Goal: Information Seeking & Learning: Learn about a topic

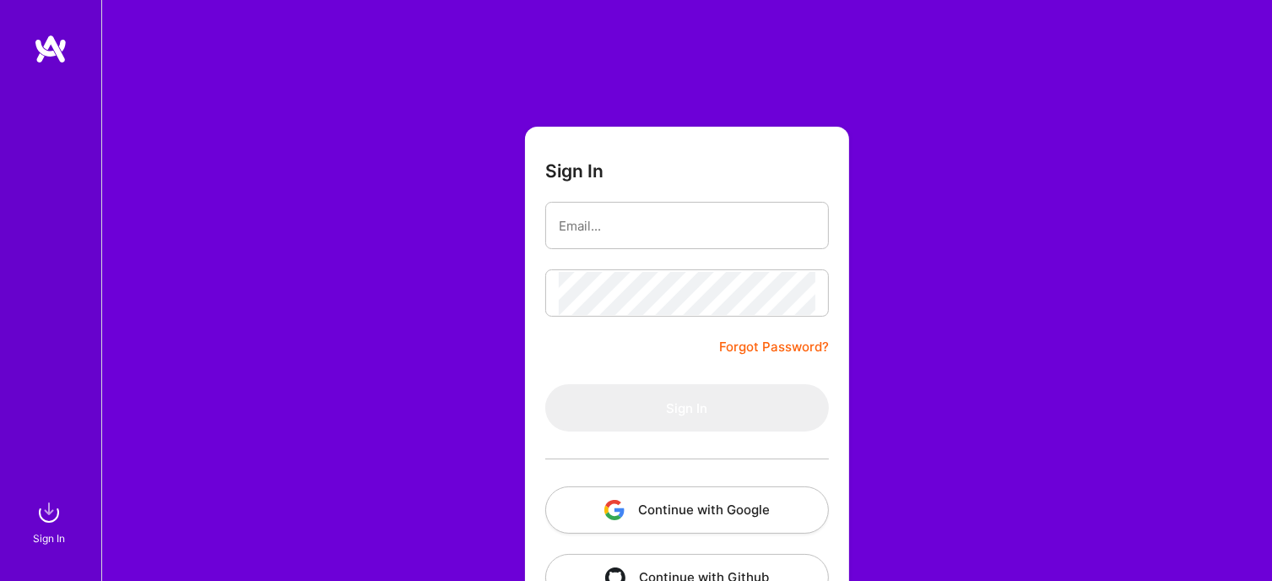
click at [641, 506] on button "Continue with Google" at bounding box center [687, 509] width 284 height 47
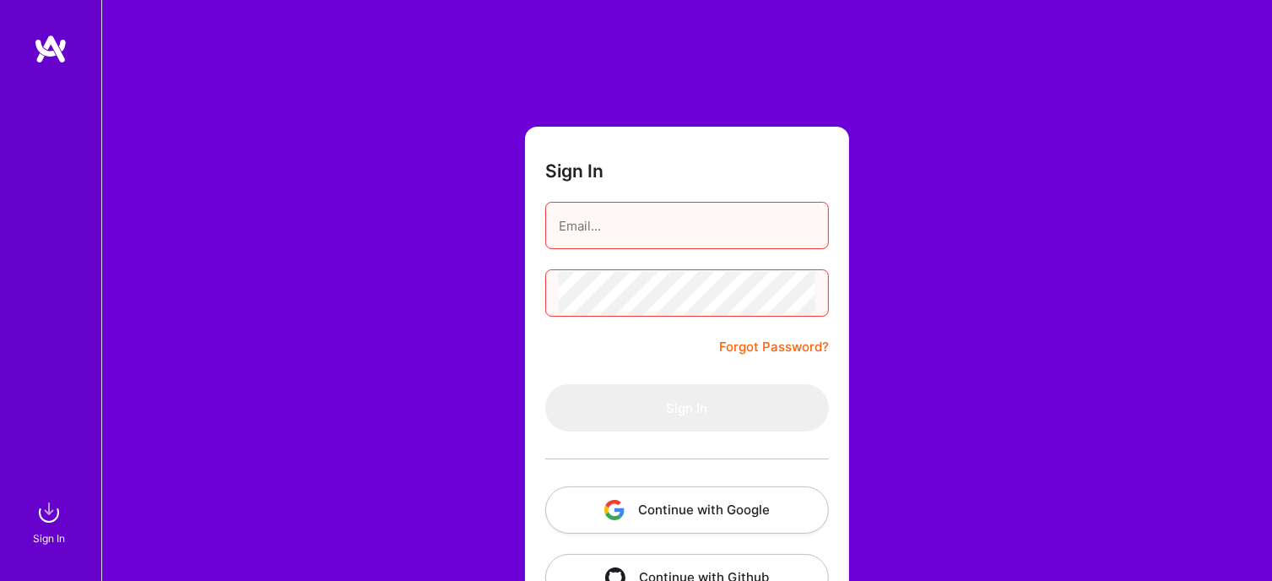
click at [602, 232] on input "email" at bounding box center [687, 225] width 257 height 43
click at [652, 494] on button "Continue with Google" at bounding box center [687, 509] width 284 height 47
click at [666, 510] on button "Continue with Google" at bounding box center [687, 509] width 284 height 47
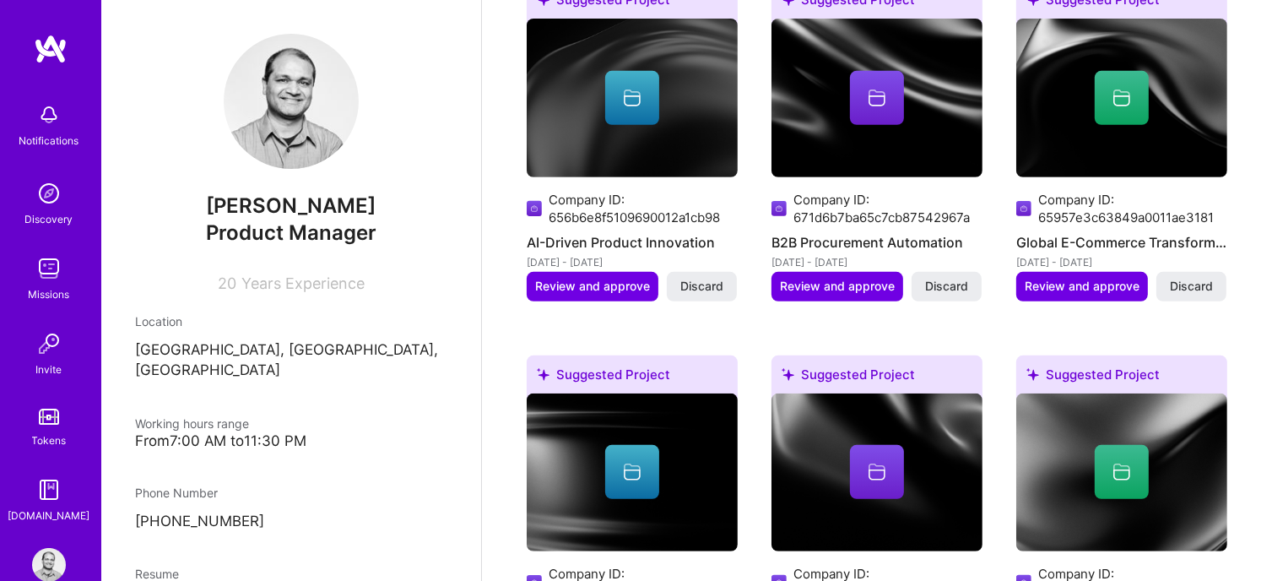
scroll to position [770, 0]
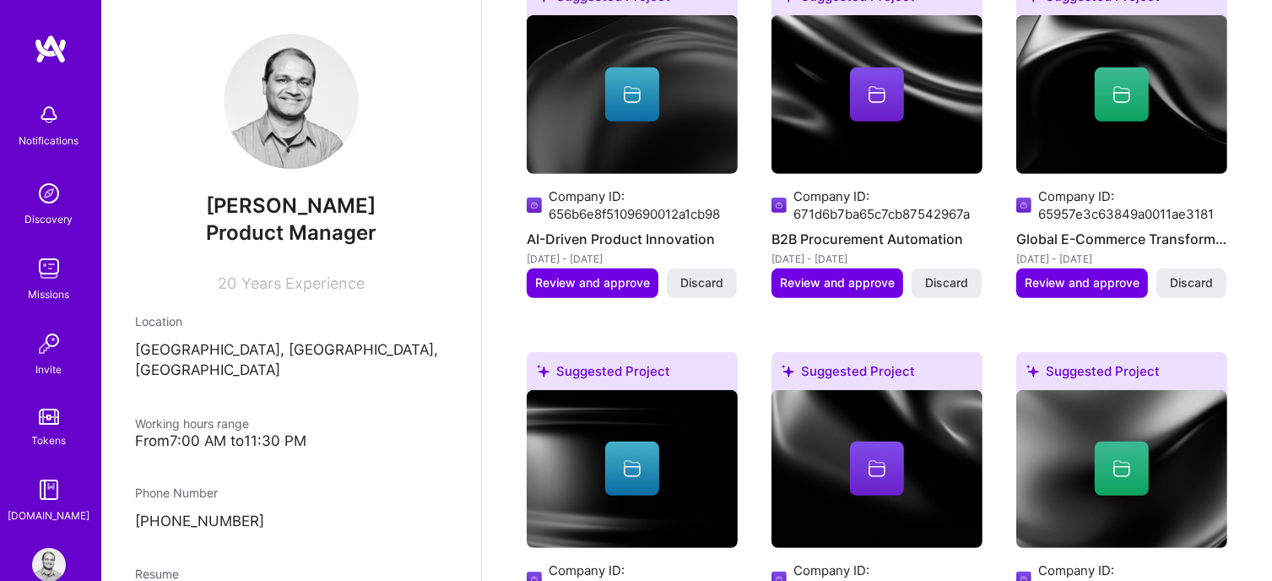
click at [42, 283] on img at bounding box center [49, 269] width 34 height 34
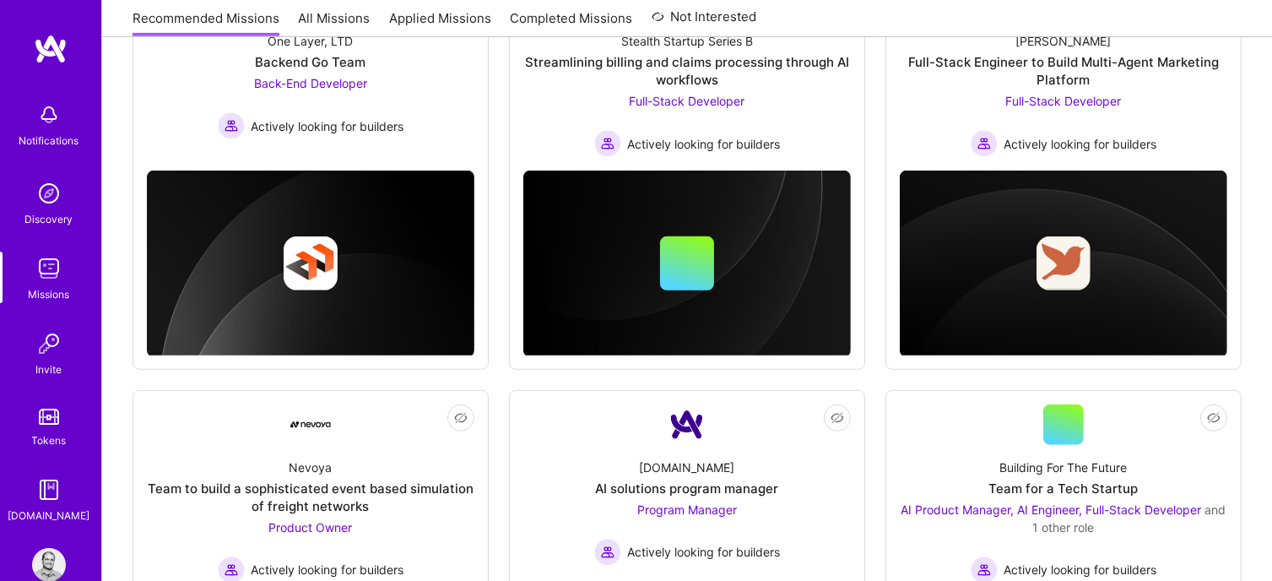
scroll to position [1141, 0]
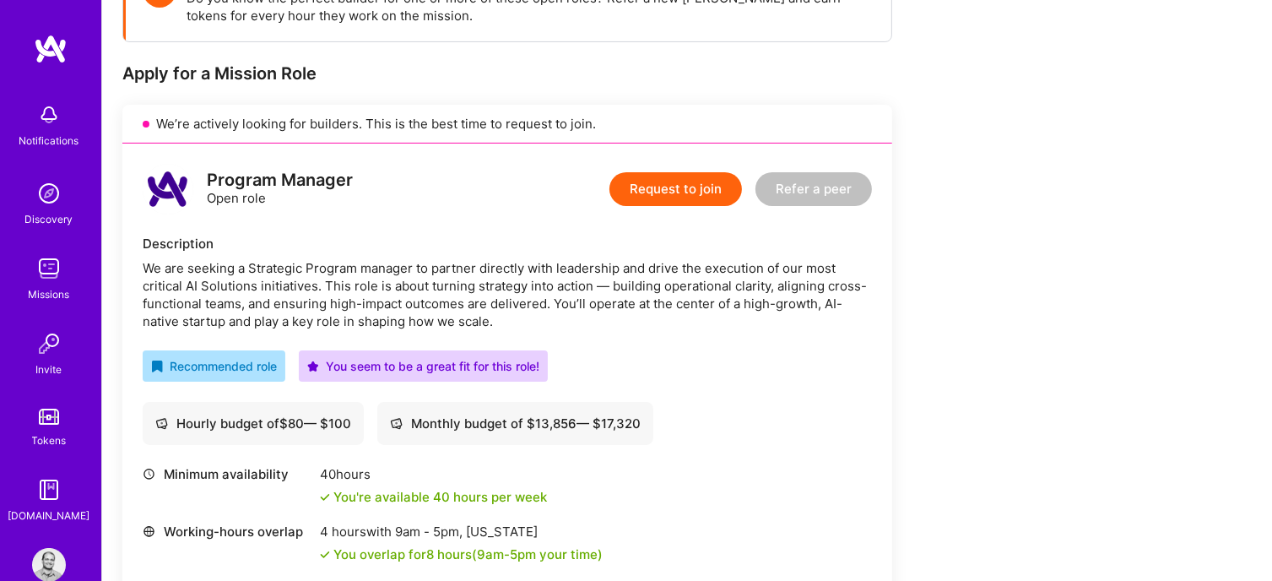
scroll to position [290, 0]
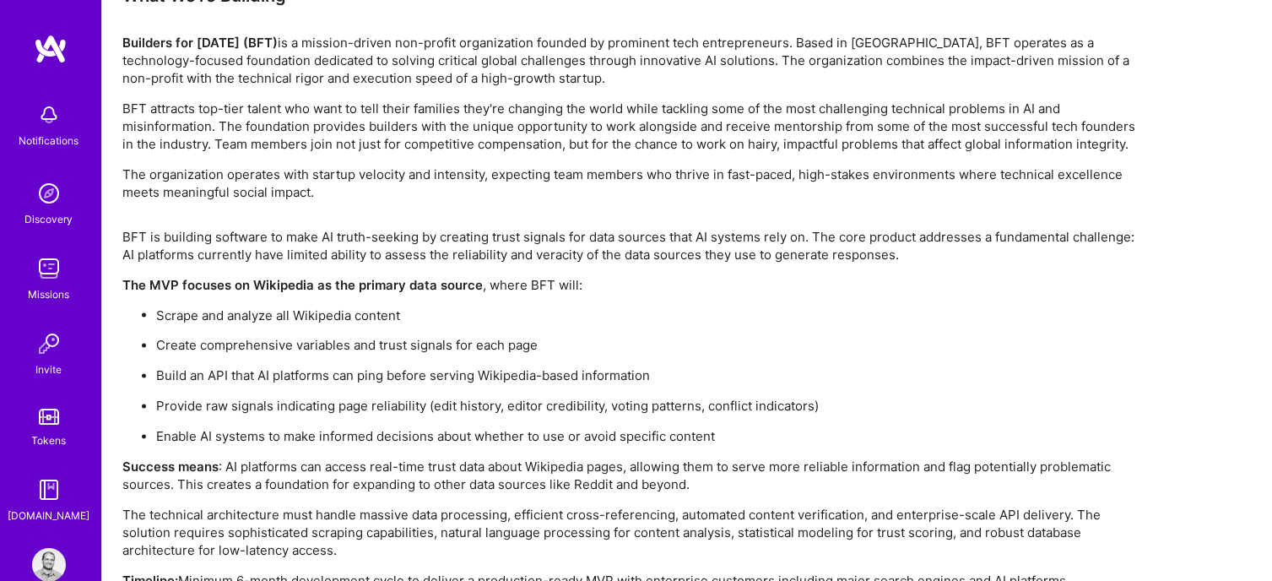
scroll to position [2904, 0]
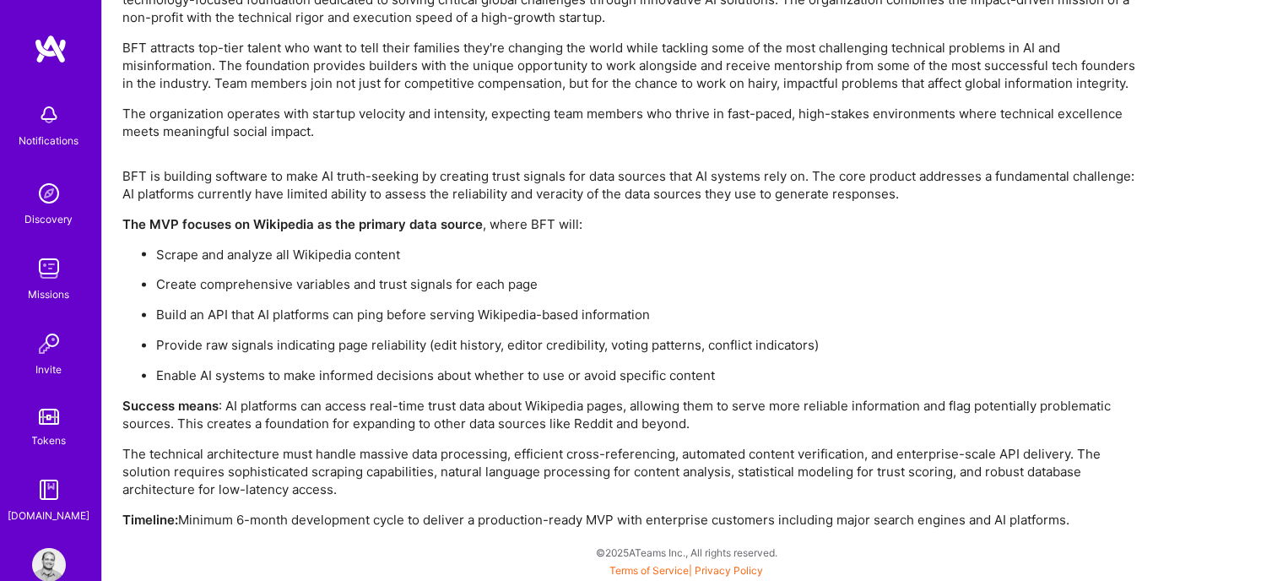
click at [625, 289] on p "Create comprehensive variables and trust signals for each page" at bounding box center [645, 285] width 979 height 18
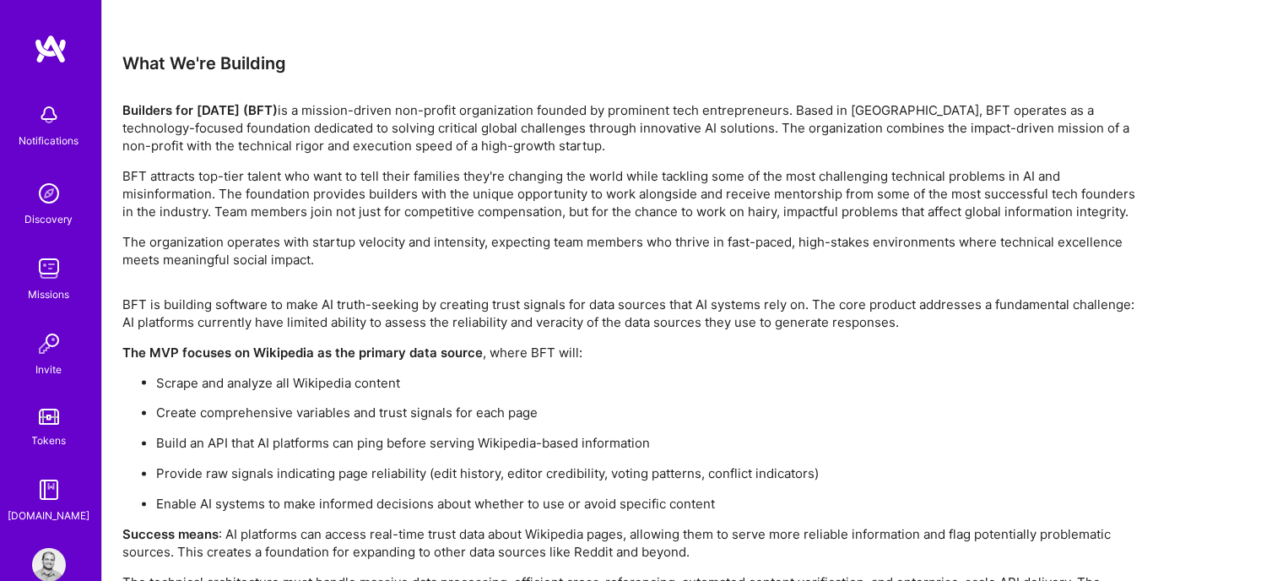
scroll to position [2775, 0]
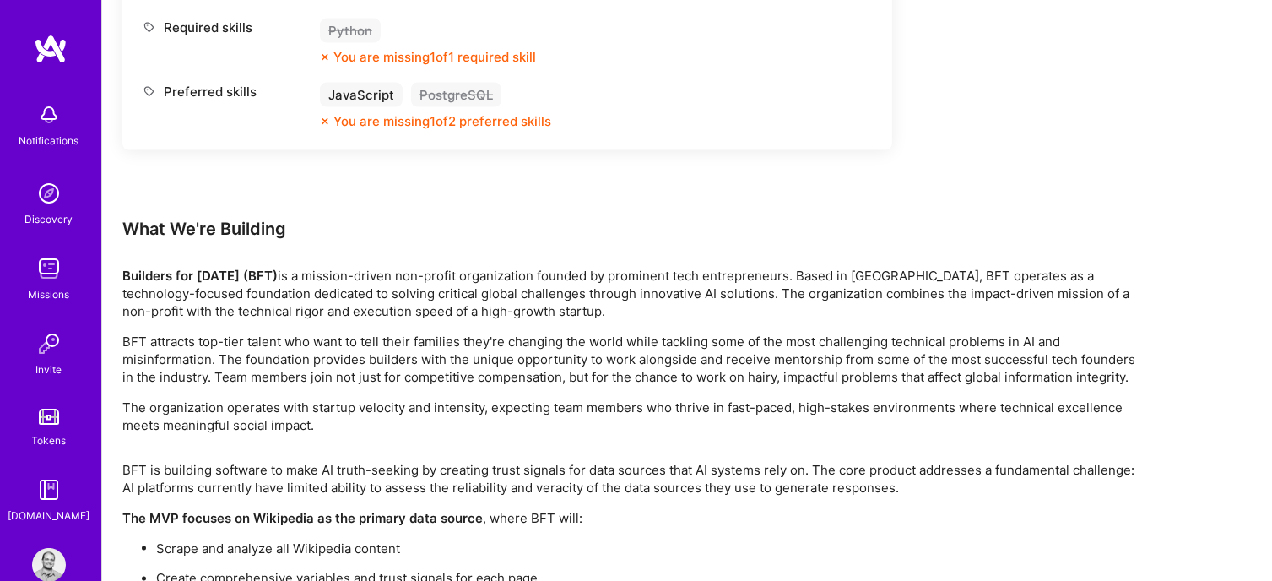
click at [625, 289] on p "Builders for Tomorrow (BFT) is a mission-driven non-profit organization founded…" at bounding box center [628, 293] width 1013 height 53
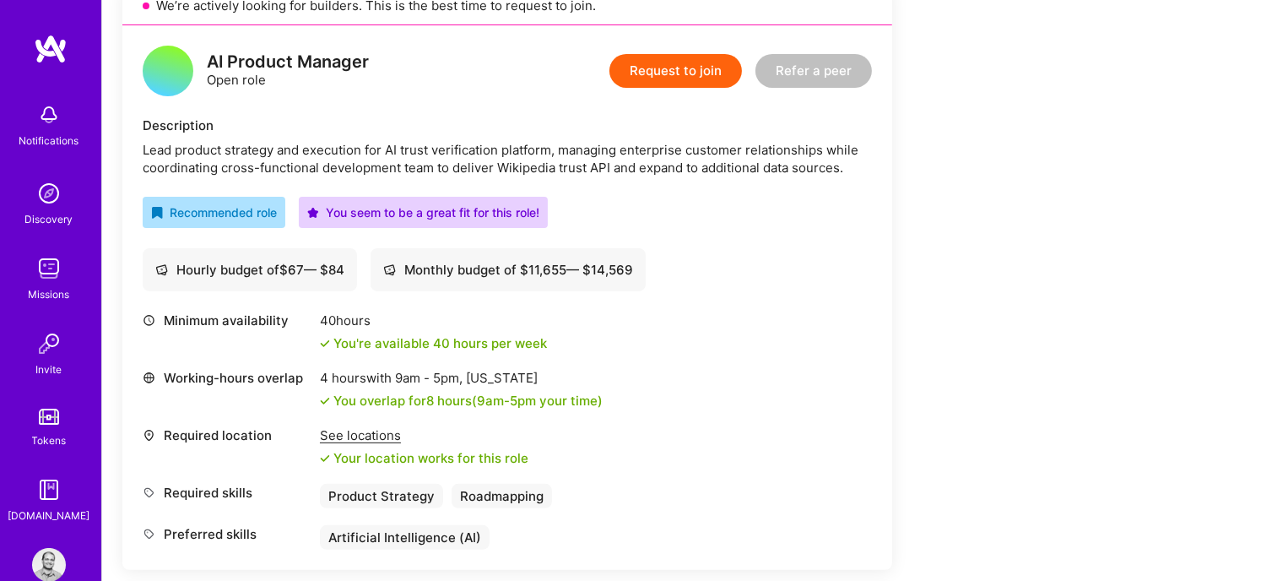
scroll to position [409, 0]
